Goal: Information Seeking & Learning: Learn about a topic

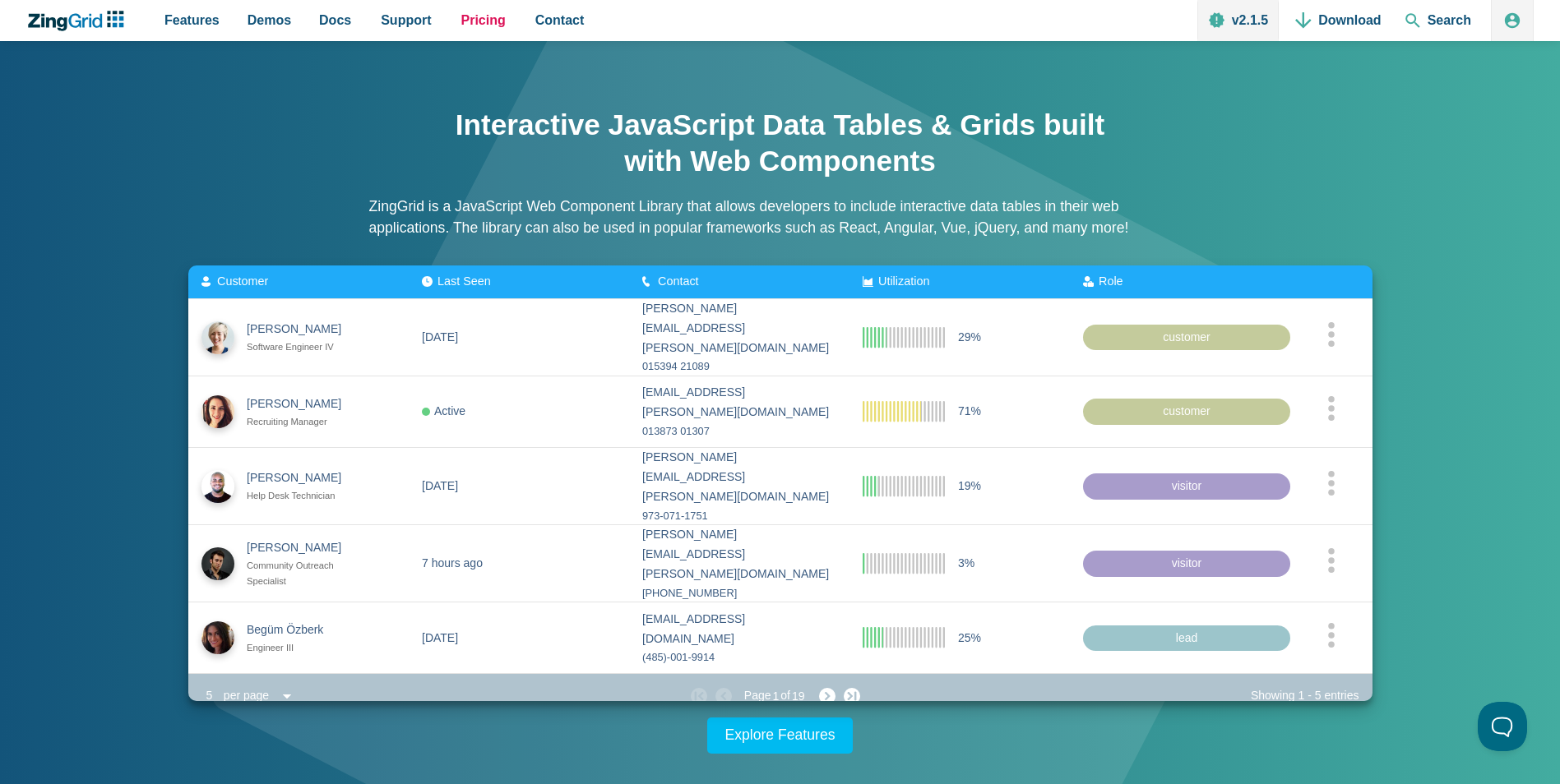
click at [481, 16] on span "Pricing" at bounding box center [483, 20] width 45 height 22
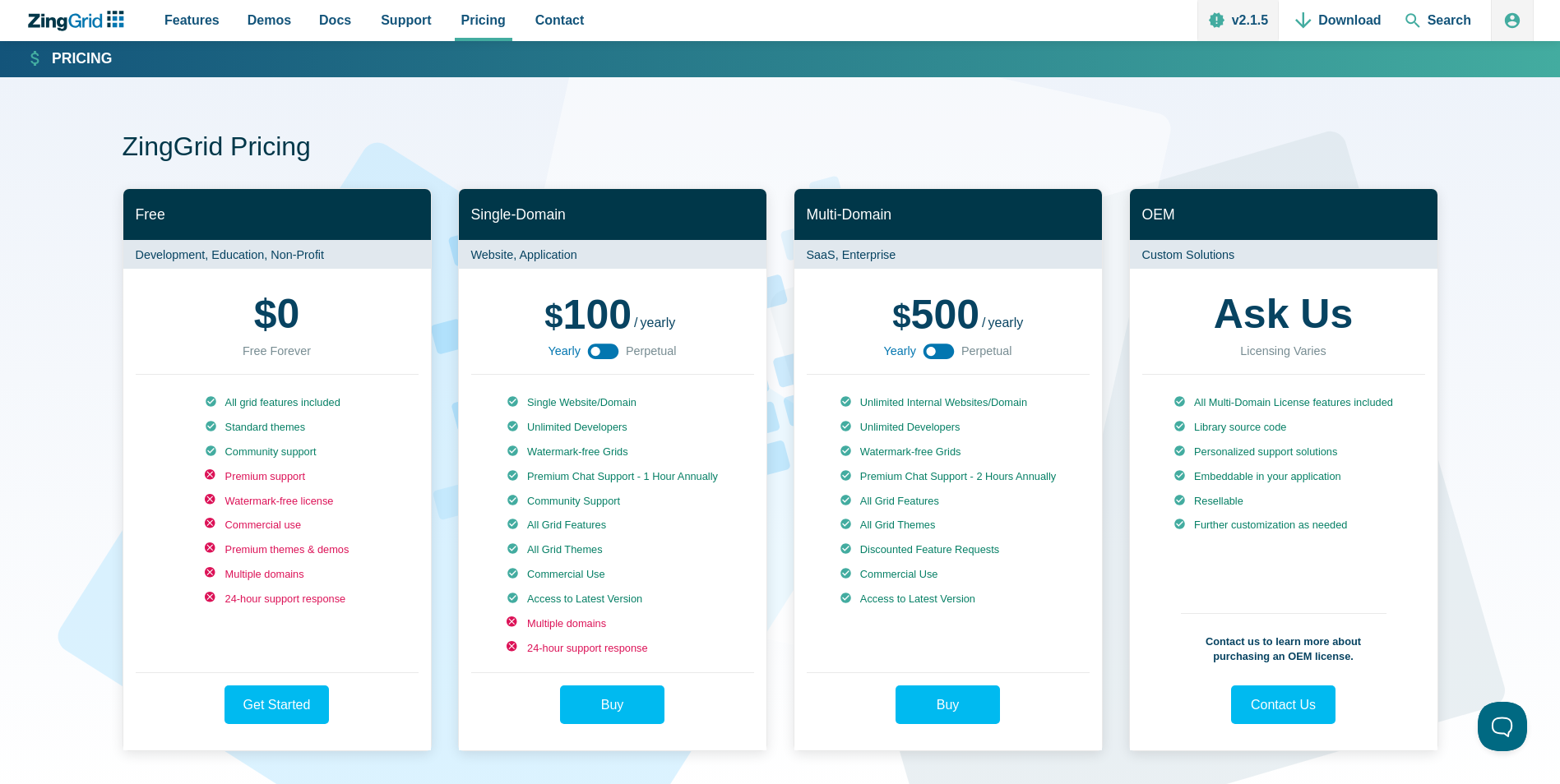
click at [609, 350] on use "App Content" at bounding box center [603, 352] width 31 height 16
click at [601, 352] on use "App Content" at bounding box center [603, 352] width 31 height 16
click at [92, 19] on icon "ZingChart Logo. Click to return to the homepage" at bounding box center [76, 21] width 106 height 21
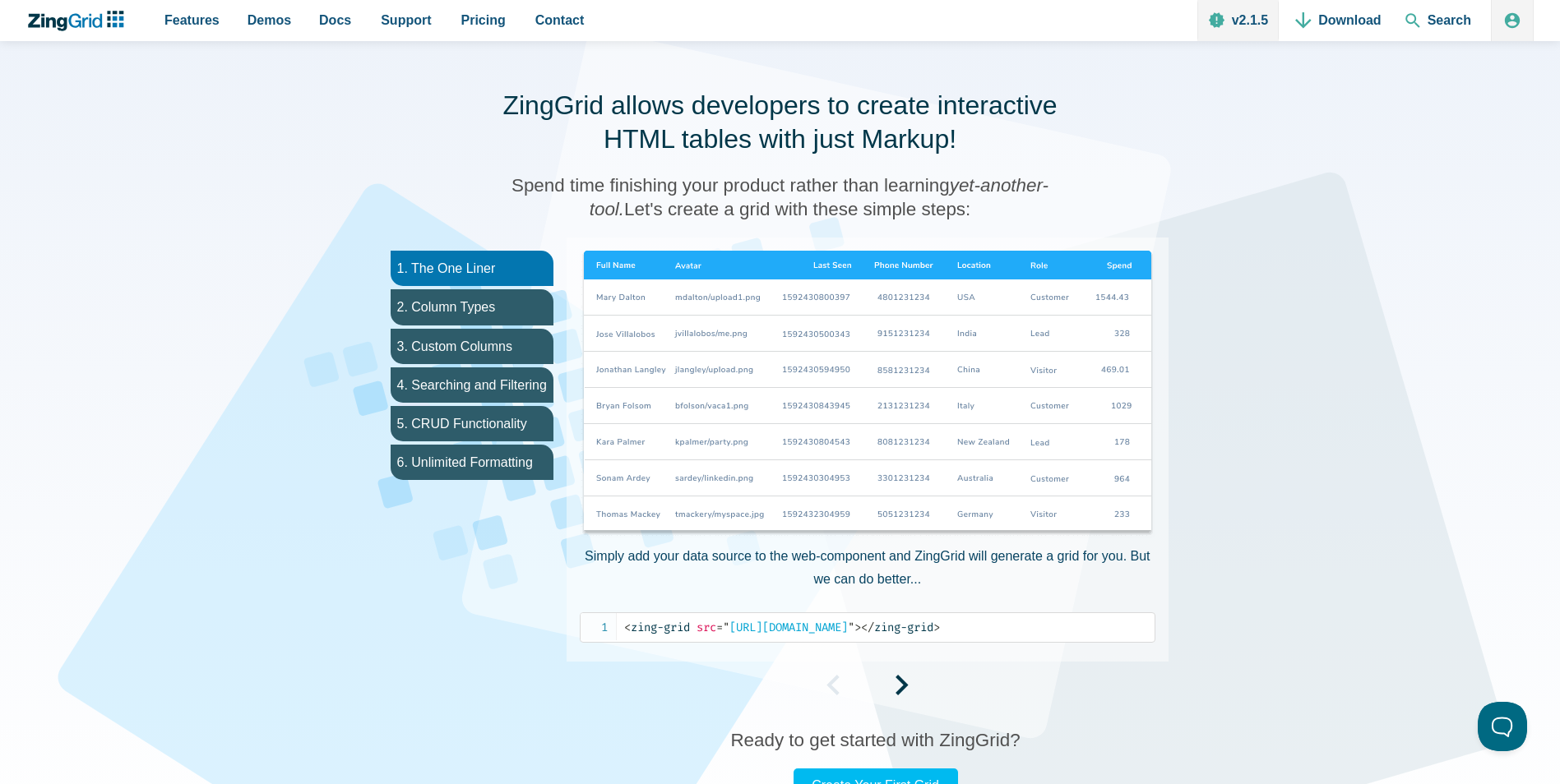
scroll to position [739, 0]
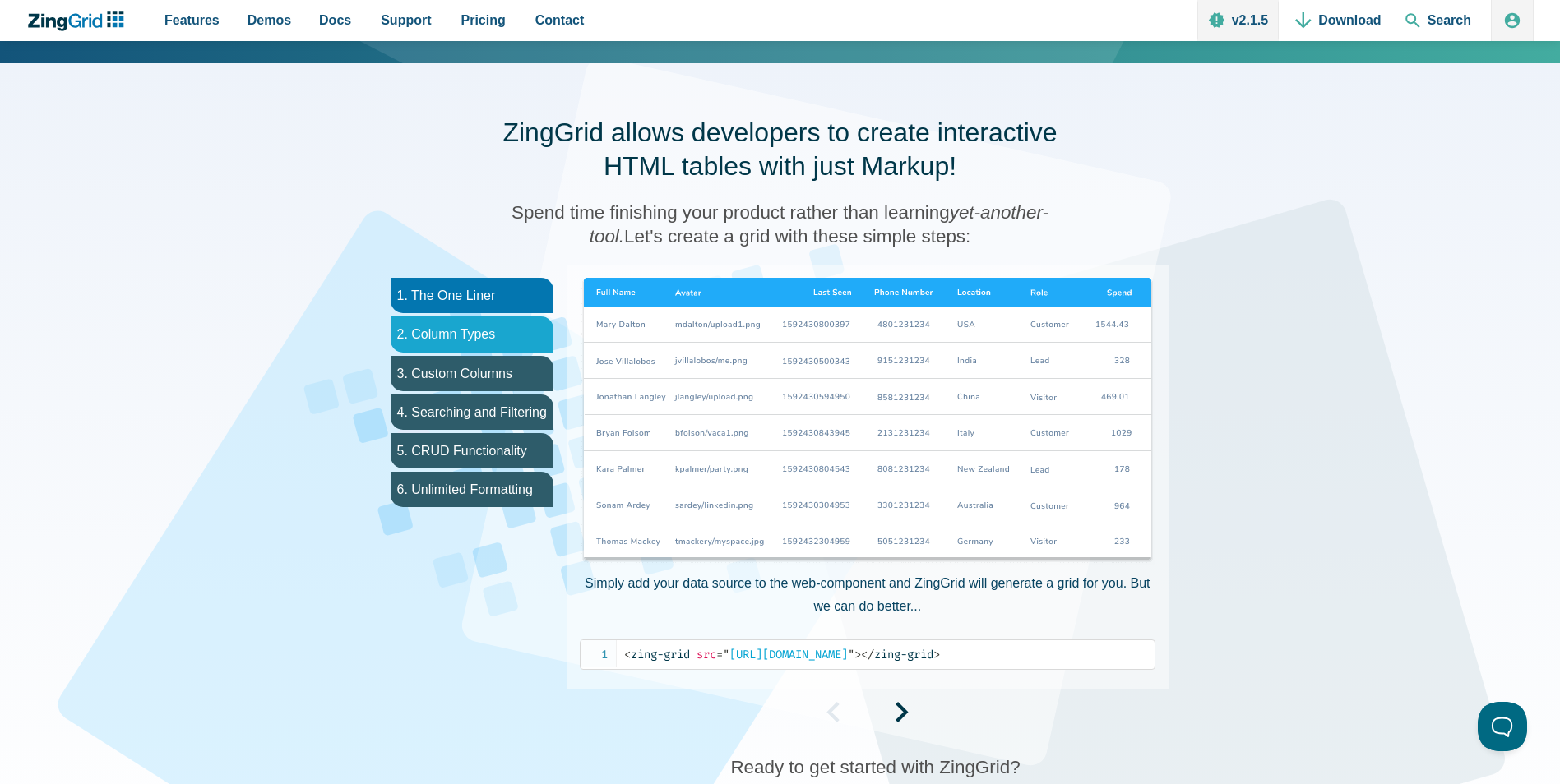
click at [500, 329] on li "2. Column Types" at bounding box center [472, 334] width 163 height 36
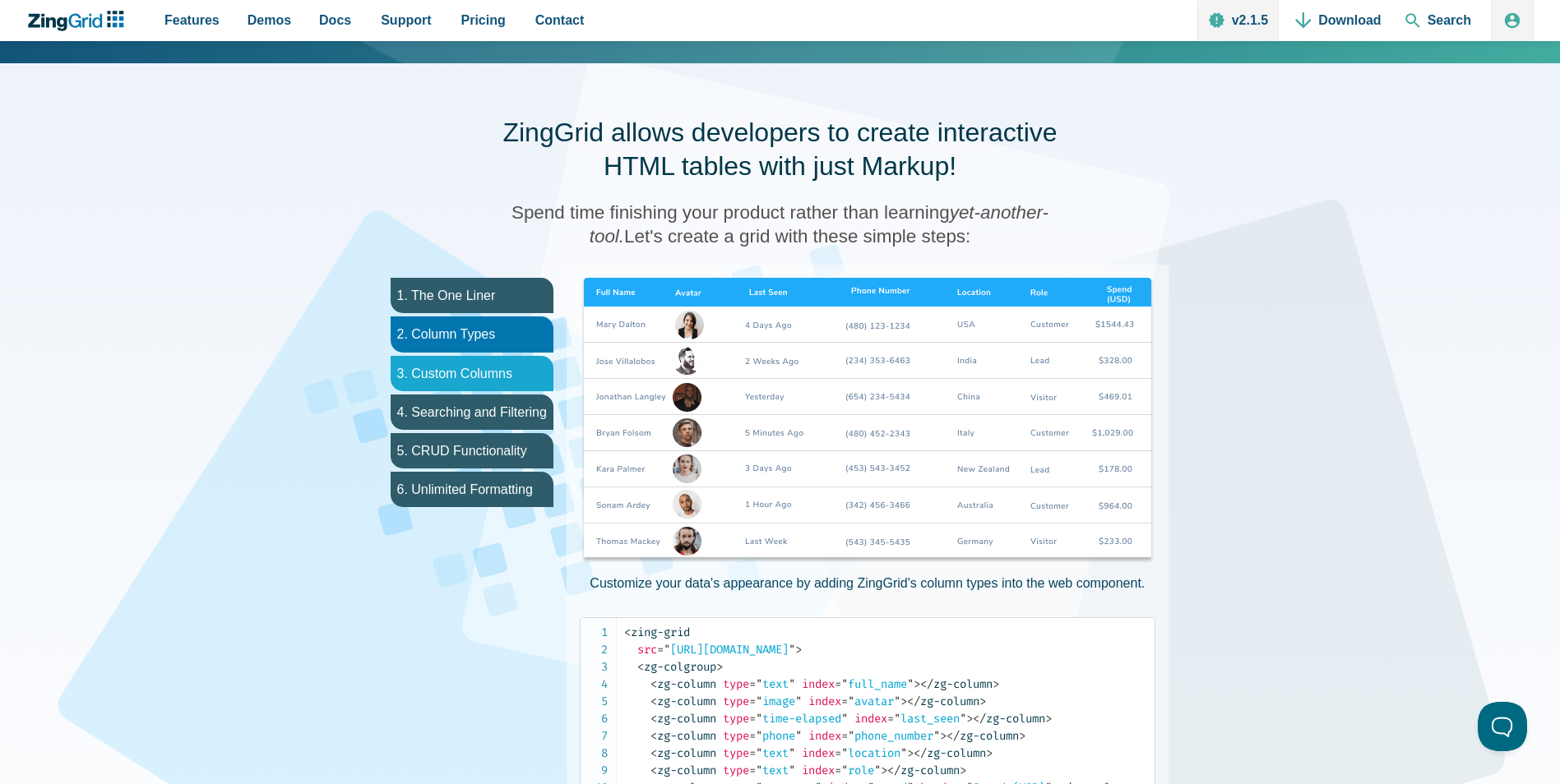
click at [495, 359] on li "3. Custom Columns" at bounding box center [472, 374] width 163 height 36
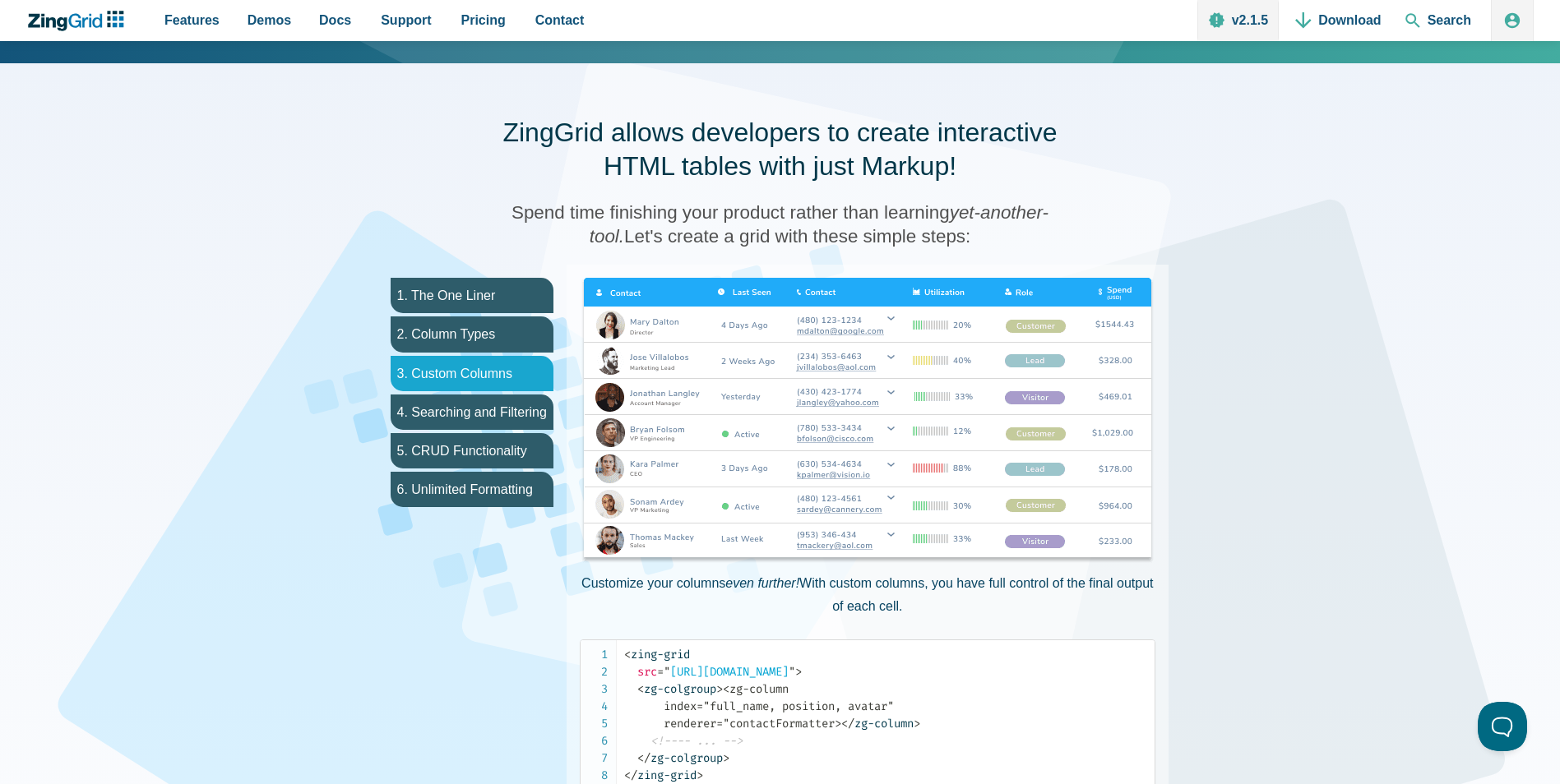
click at [501, 384] on li "3. Custom Columns" at bounding box center [472, 374] width 163 height 36
click at [501, 408] on li "4. Searching and Filtering" at bounding box center [472, 412] width 163 height 36
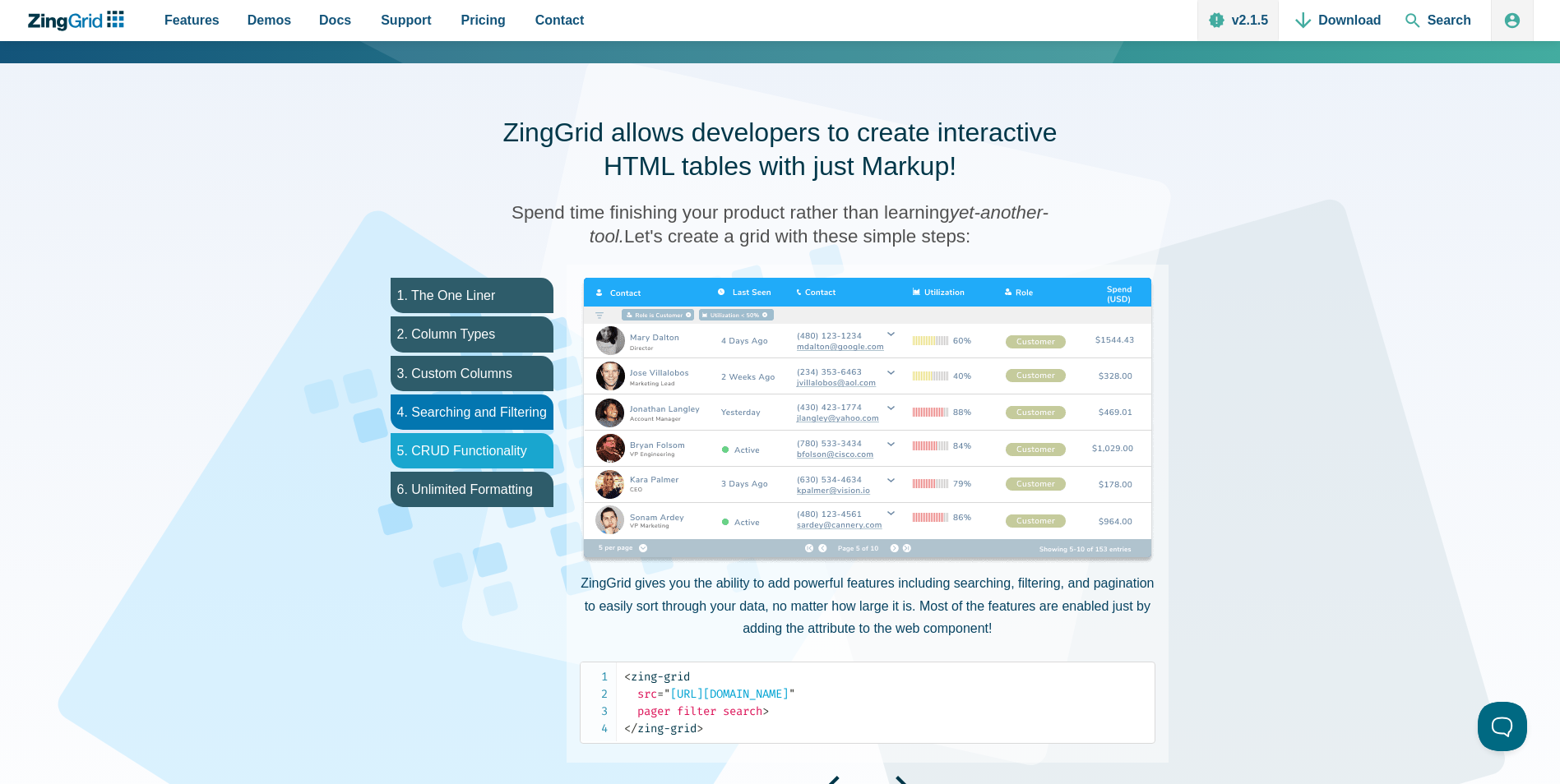
click at [501, 439] on li "5. CRUD Functionality" at bounding box center [472, 451] width 163 height 36
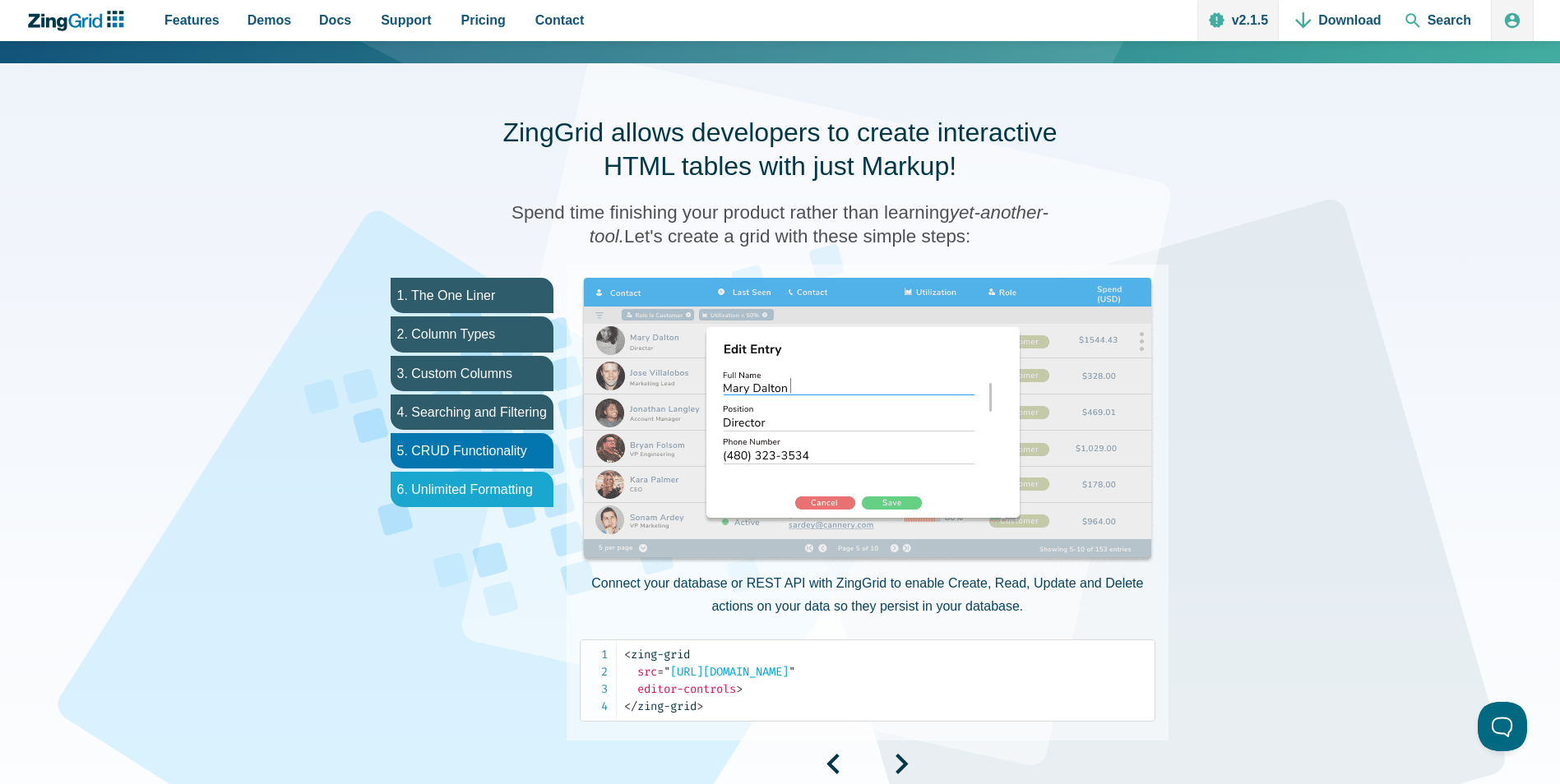
click at [499, 491] on li "6. Unlimited Formatting" at bounding box center [472, 490] width 163 height 36
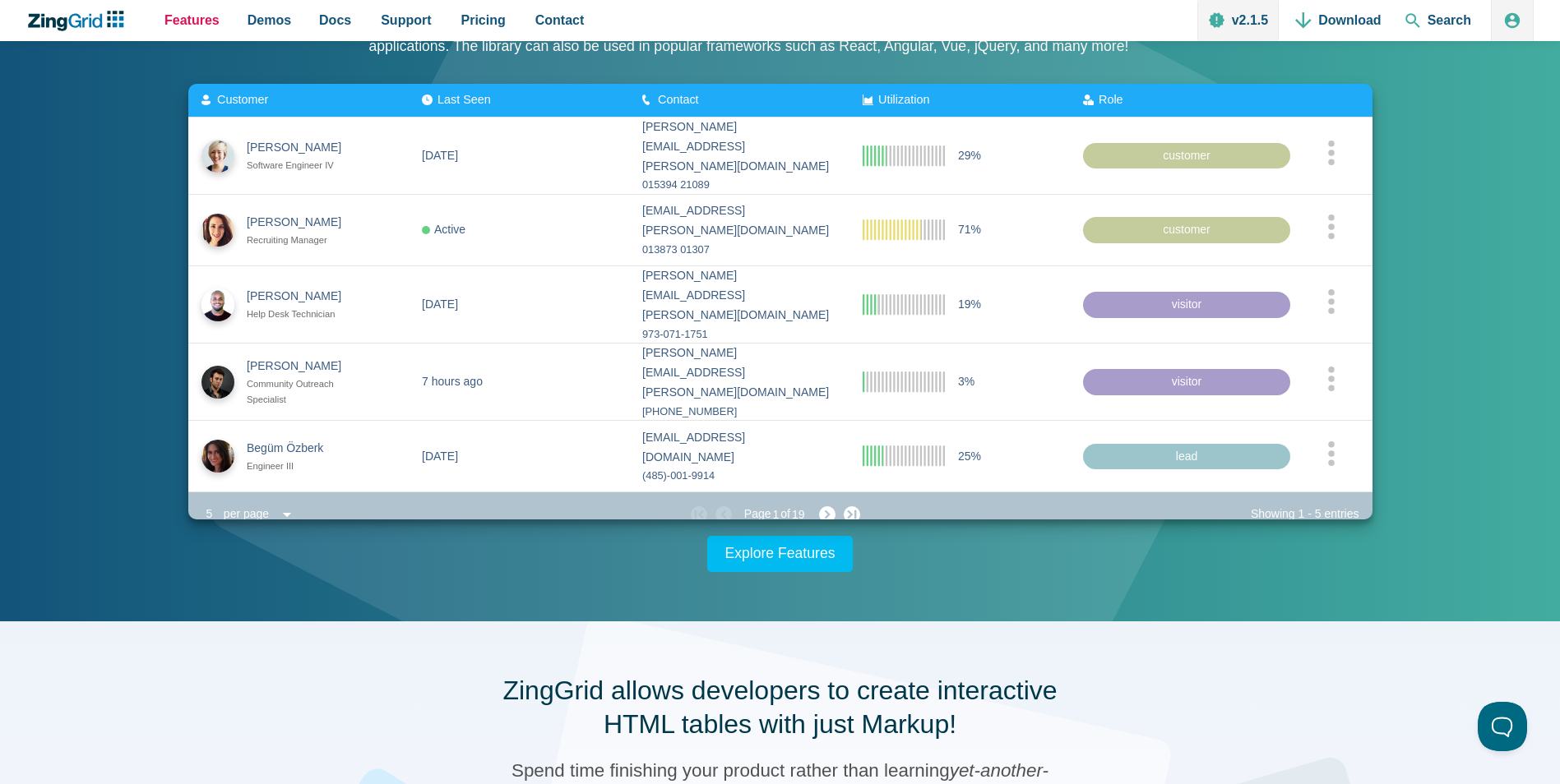
scroll to position [164, 0]
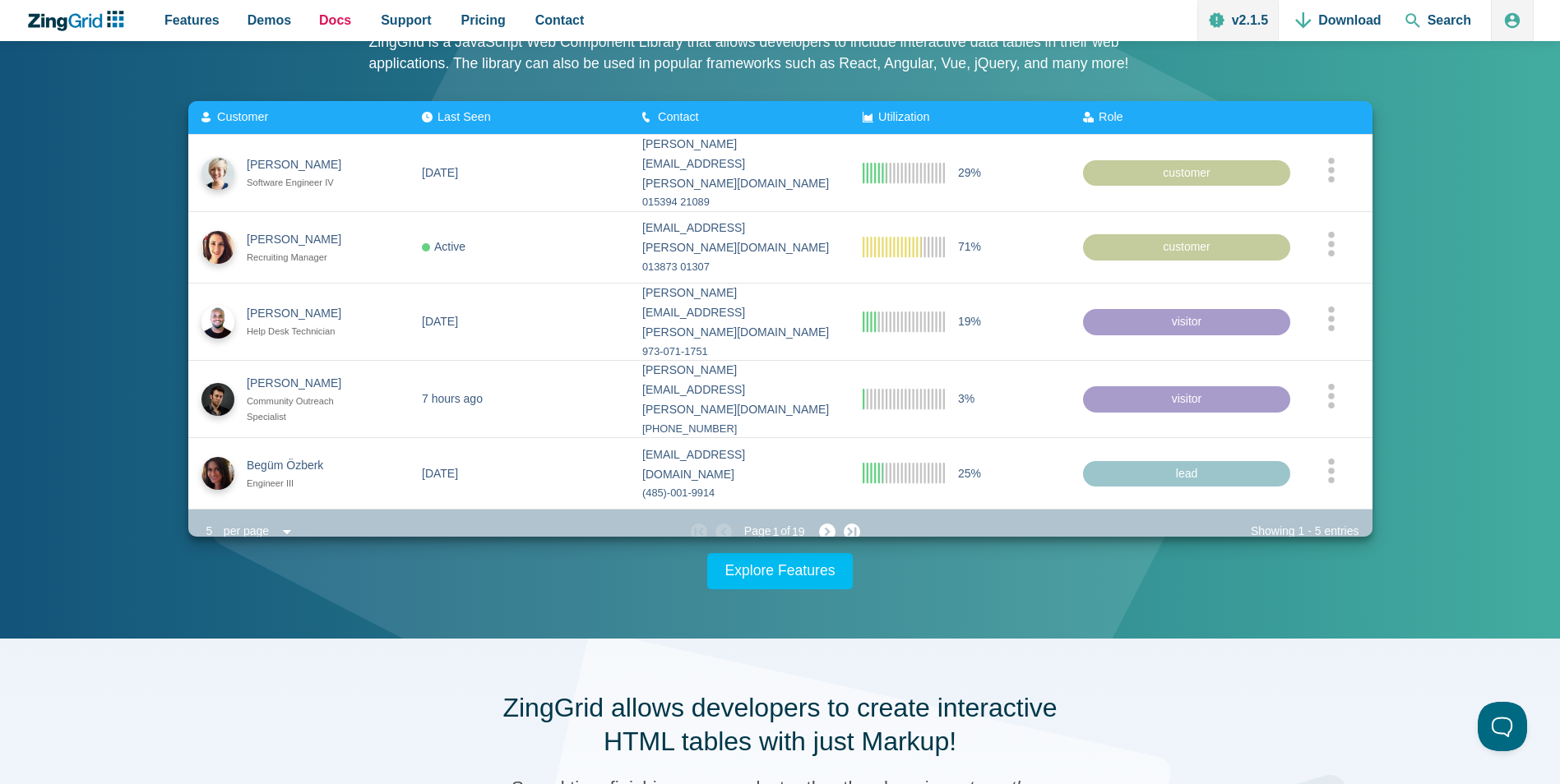
click at [321, 26] on span "Docs" at bounding box center [335, 20] width 32 height 22
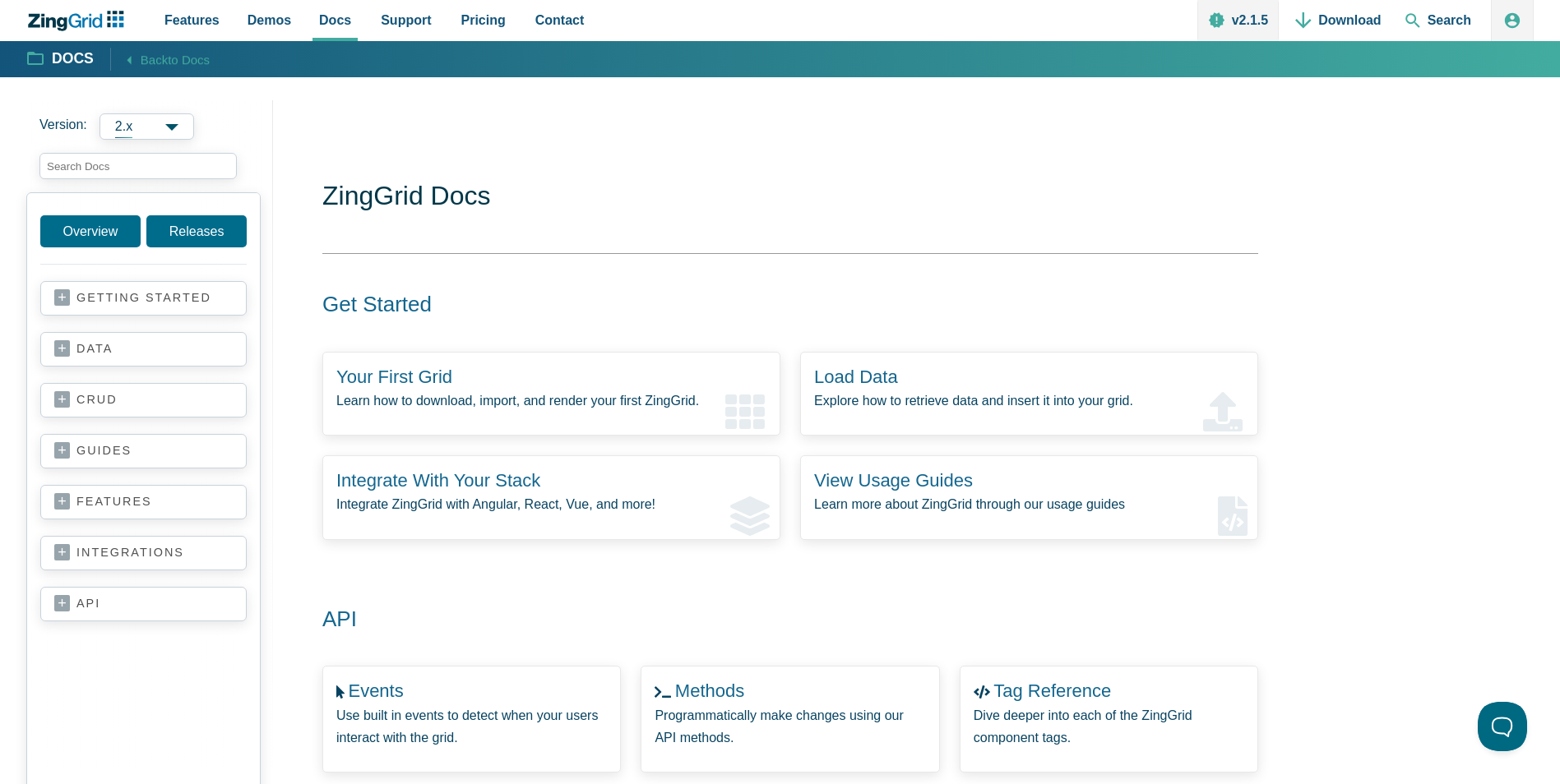
click at [70, 294] on link "getting started" at bounding box center [143, 298] width 178 height 17
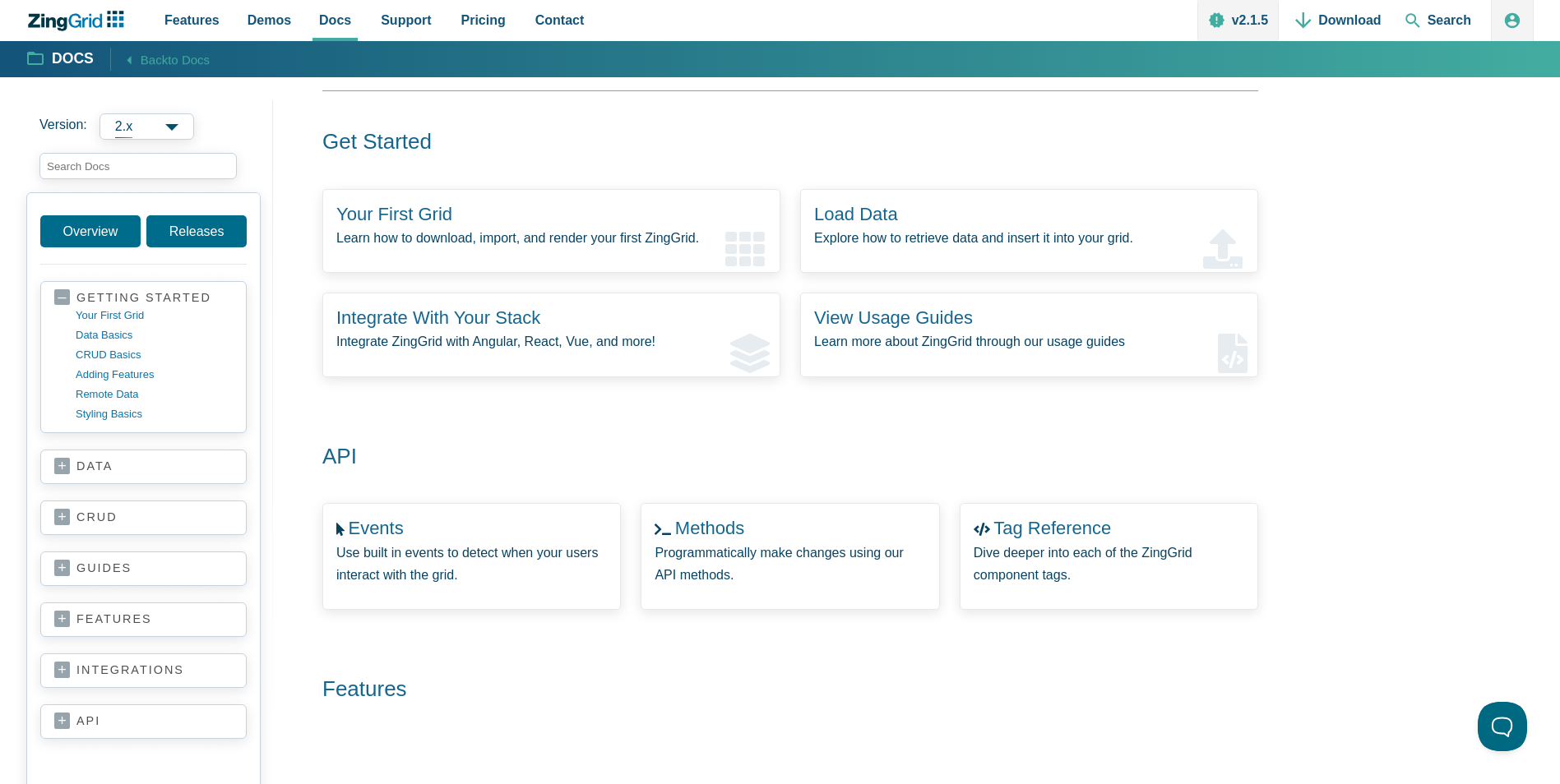
scroll to position [164, 0]
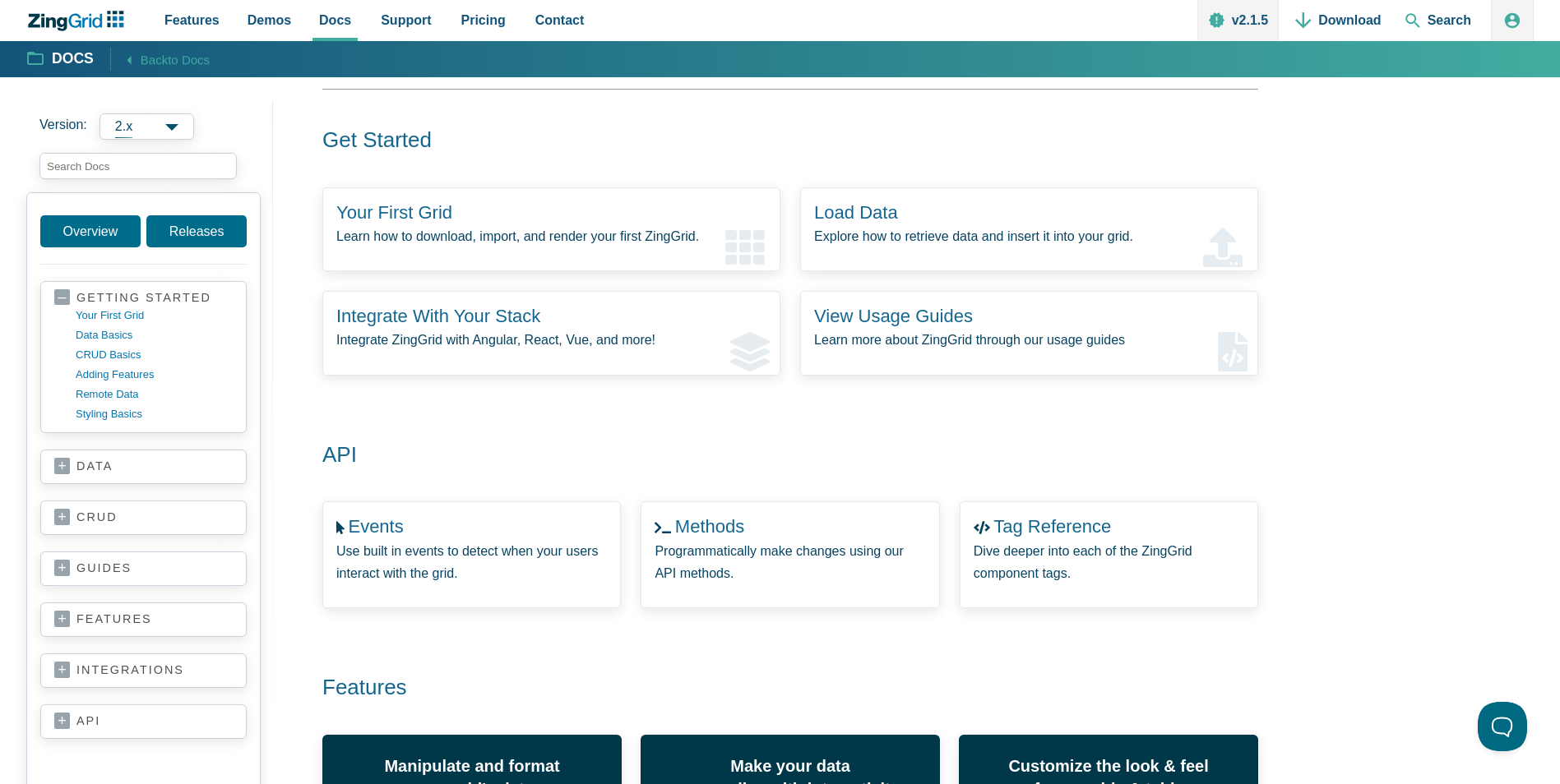
click at [58, 667] on link "integrations" at bounding box center [143, 671] width 178 height 17
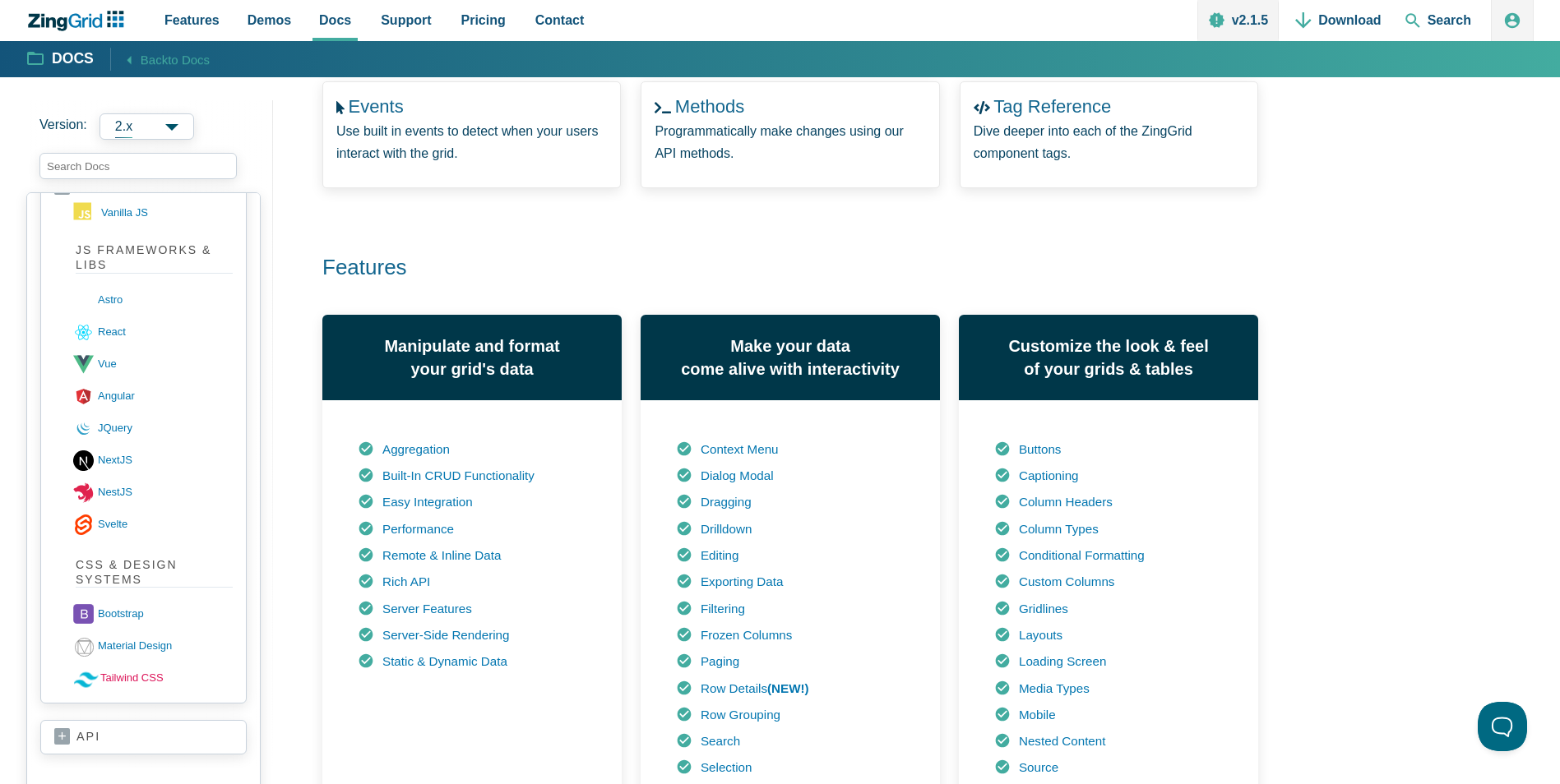
scroll to position [739, 0]
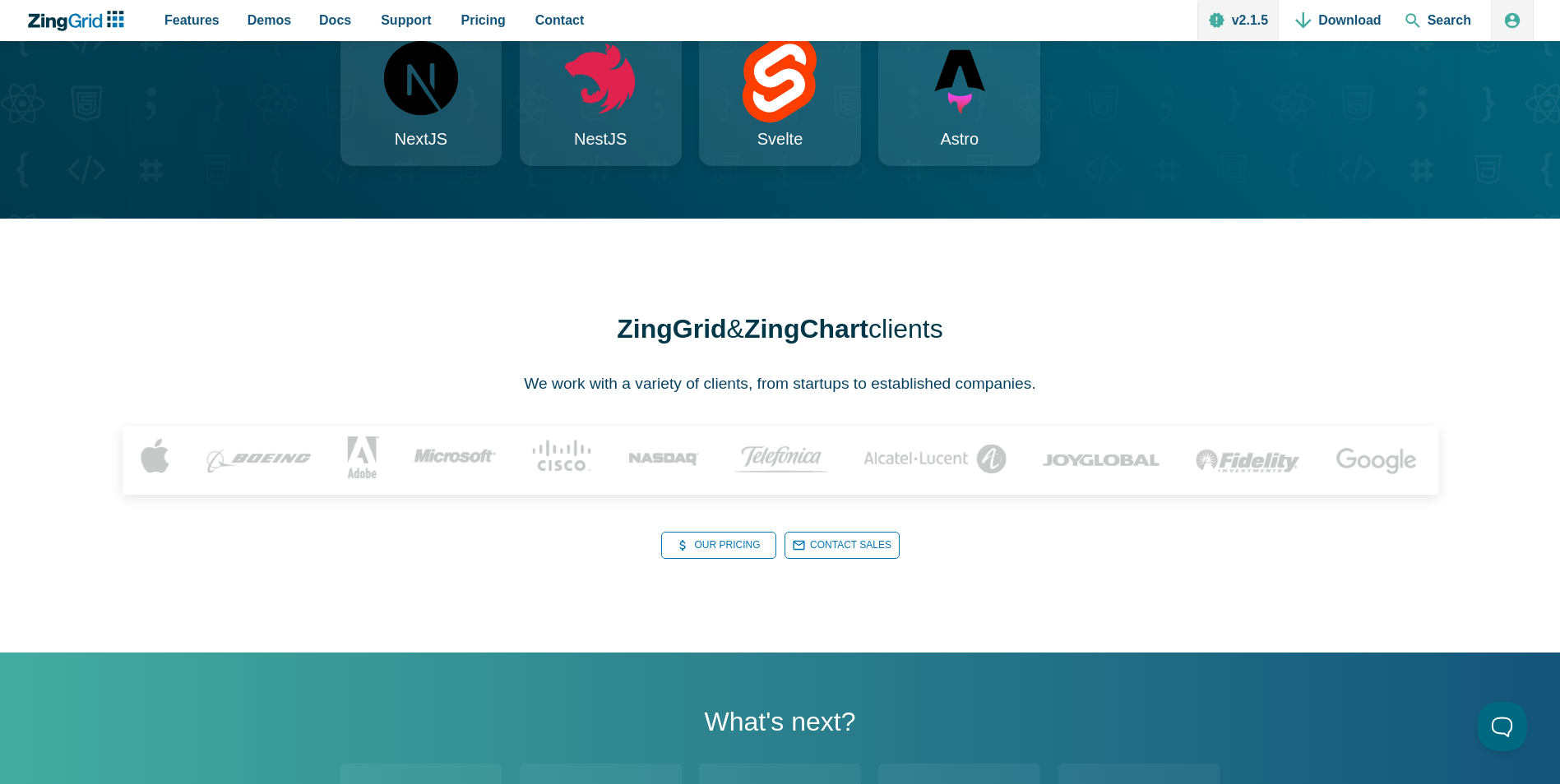
scroll to position [1972, 0]
